Goal: Check status: Check status

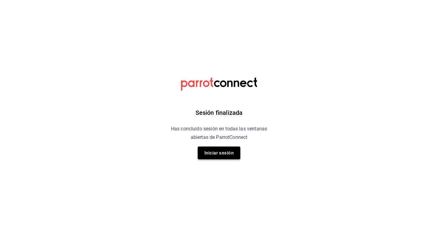
click at [220, 155] on button "Iniciar sesión" at bounding box center [219, 152] width 43 height 13
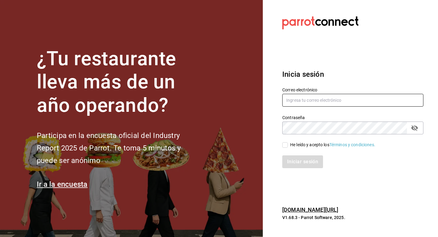
click at [301, 102] on input "text" at bounding box center [353, 100] width 141 height 13
type input "o"
type input "contacto@cafegrantostador.com"
click at [285, 146] on input "He leído y acepto los Términos y condiciones." at bounding box center [285, 144] width 5 height 5
checkbox input "true"
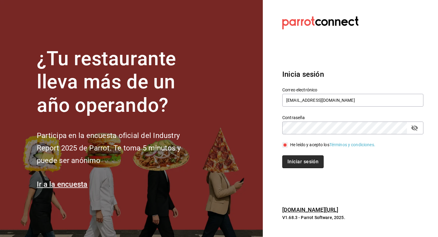
click at [294, 160] on button "Iniciar sesión" at bounding box center [303, 161] width 41 height 13
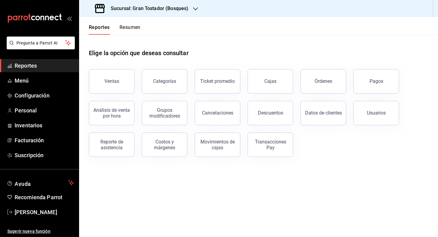
click at [193, 7] on icon "button" at bounding box center [195, 8] width 5 height 5
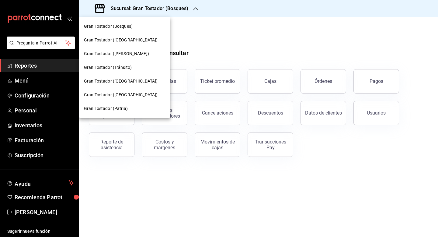
click at [117, 110] on span "Gran Tostador (Patria)" at bounding box center [106, 108] width 44 height 6
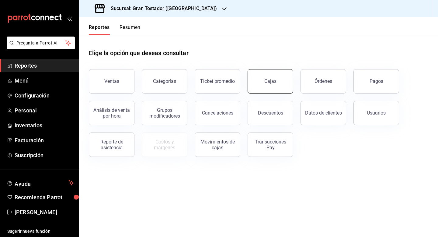
click at [257, 81] on button "Cajas" at bounding box center [271, 81] width 46 height 24
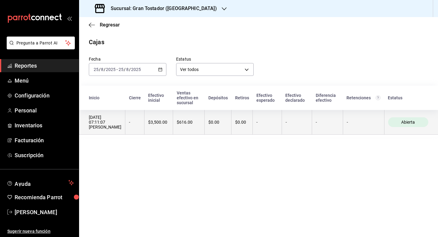
click at [212, 120] on div "$0.00" at bounding box center [218, 122] width 19 height 5
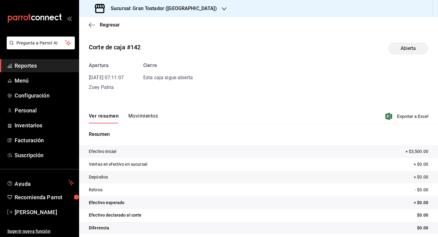
scroll to position [5, 0]
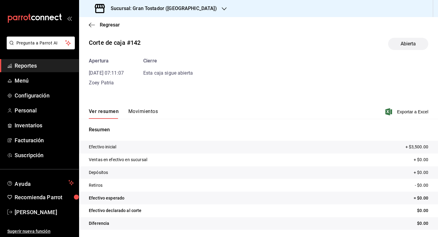
click at [150, 110] on button "Movimientos" at bounding box center [143, 113] width 30 height 10
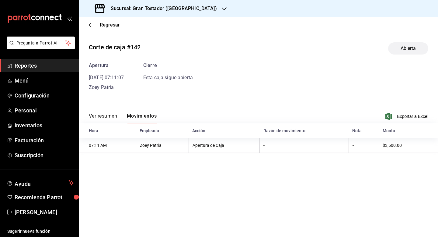
click at [107, 116] on button "Ver resumen" at bounding box center [103, 118] width 28 height 10
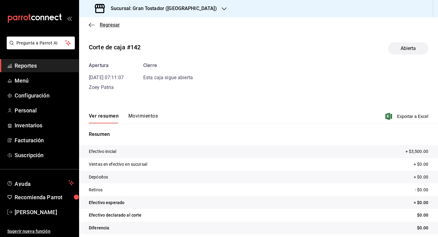
click at [110, 26] on span "Regresar" at bounding box center [110, 25] width 20 height 6
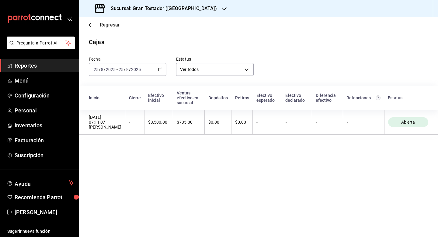
click at [106, 26] on span "Regresar" at bounding box center [110, 25] width 20 height 6
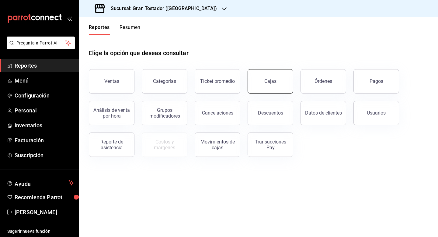
click at [268, 90] on button "Cajas" at bounding box center [271, 81] width 46 height 24
